Goal: Task Accomplishment & Management: Use online tool/utility

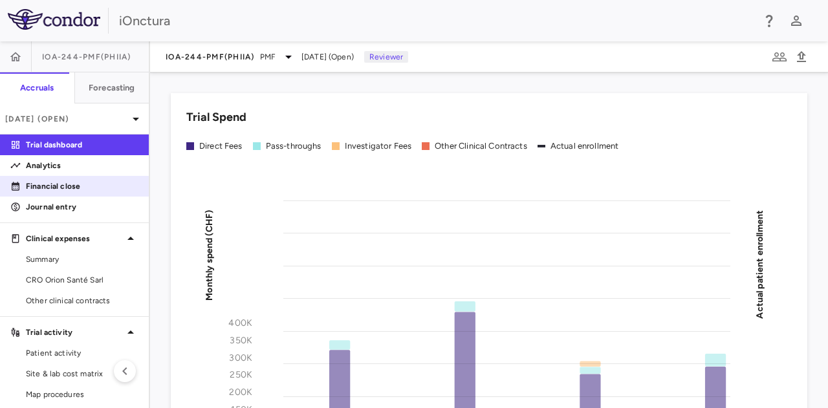
click at [74, 186] on p "Financial close" at bounding box center [82, 186] width 113 height 12
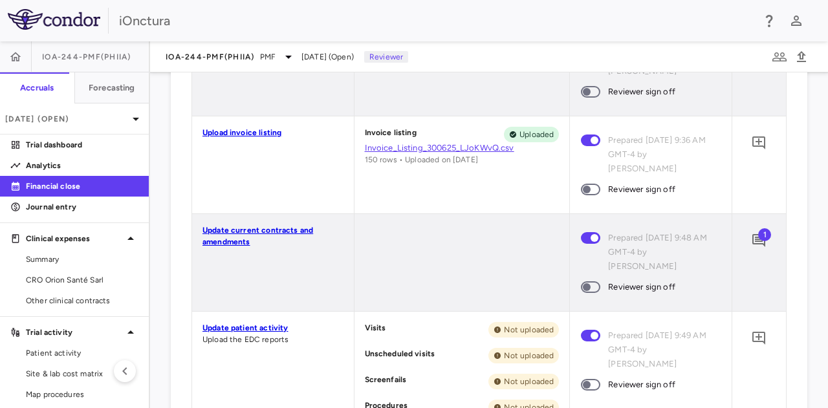
scroll to position [400, 0]
click at [594, 191] on span at bounding box center [590, 188] width 35 height 27
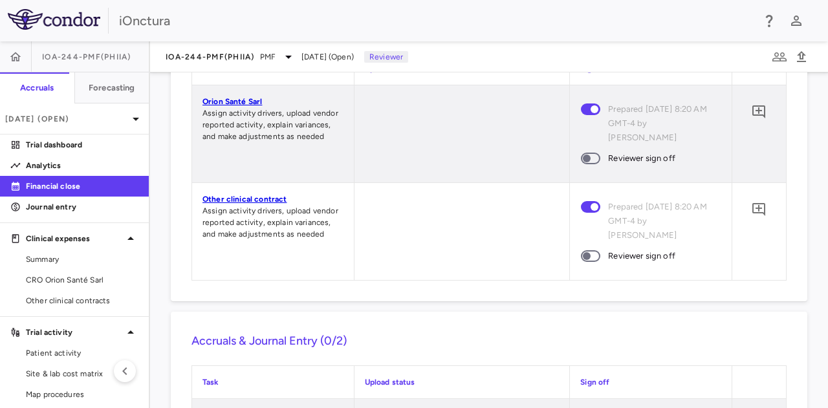
scroll to position [1177, 0]
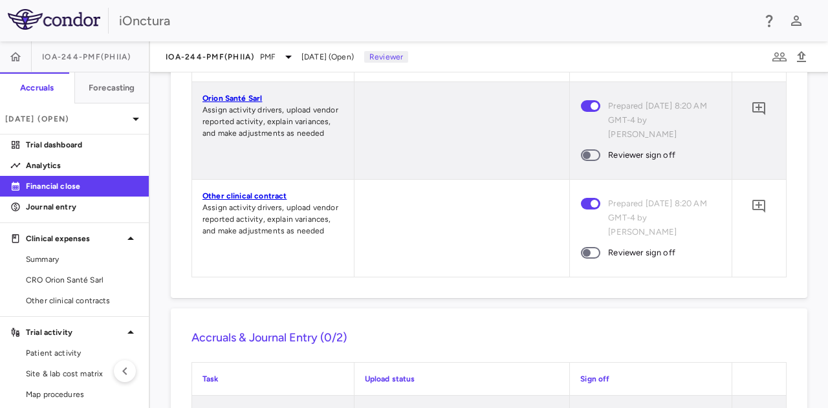
click at [592, 161] on span at bounding box center [590, 155] width 35 height 27
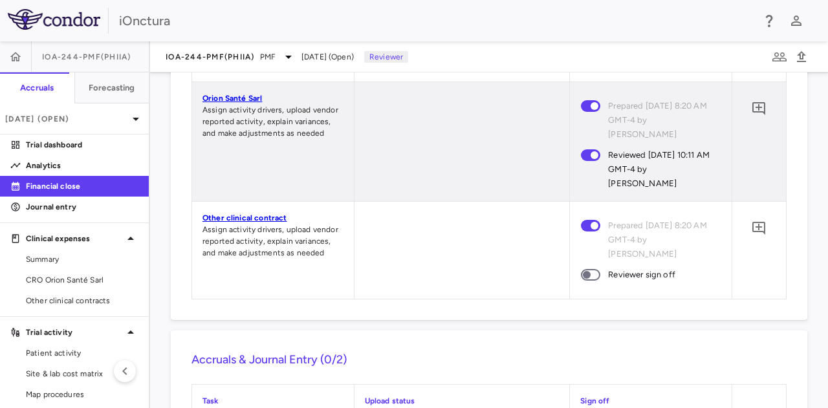
click at [592, 274] on span at bounding box center [590, 275] width 19 height 12
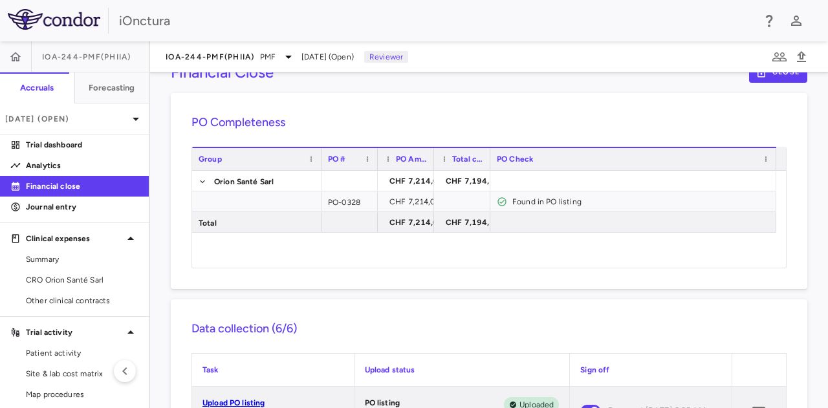
scroll to position [0, 0]
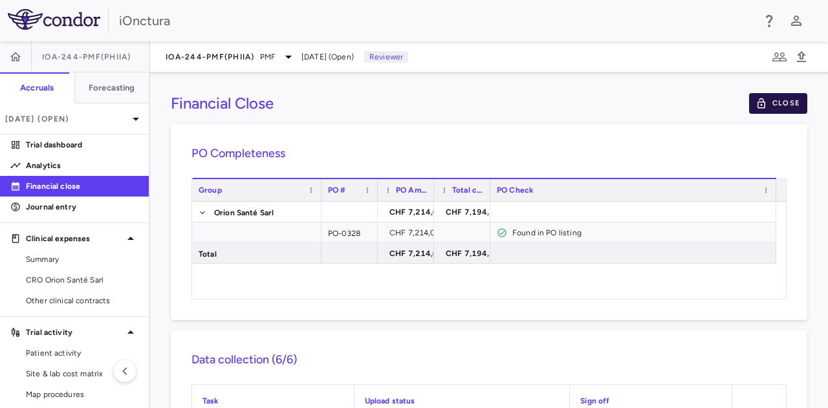
click at [755, 107] on icon "button" at bounding box center [761, 104] width 12 height 12
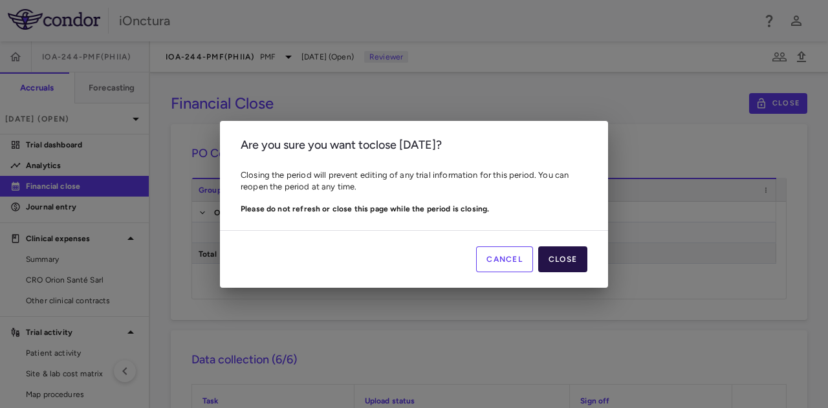
click at [571, 254] on button "Close" at bounding box center [562, 259] width 49 height 26
